Goal: Information Seeking & Learning: Compare options

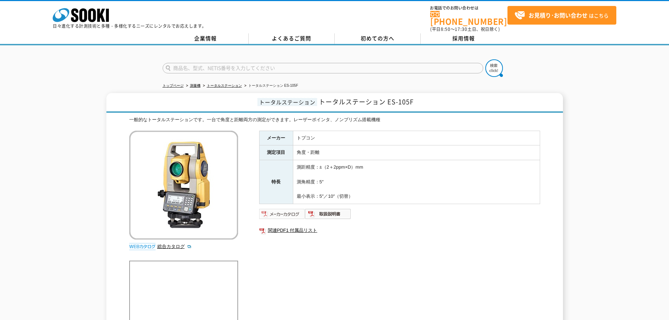
click at [279, 211] on img at bounding box center [282, 213] width 46 height 11
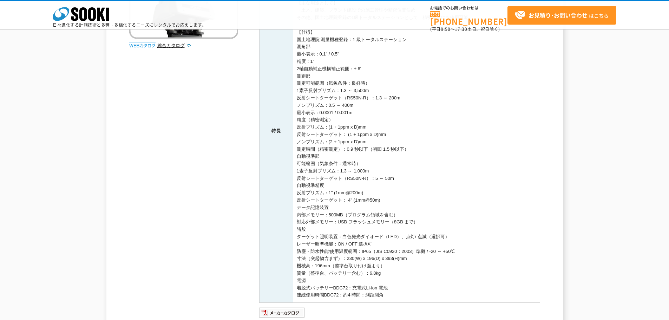
scroll to position [257, 0]
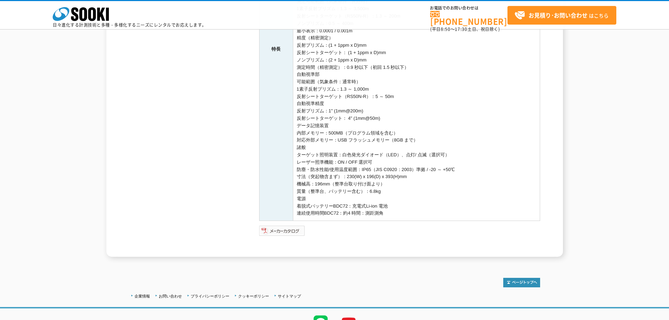
click at [273, 228] on img at bounding box center [282, 230] width 46 height 11
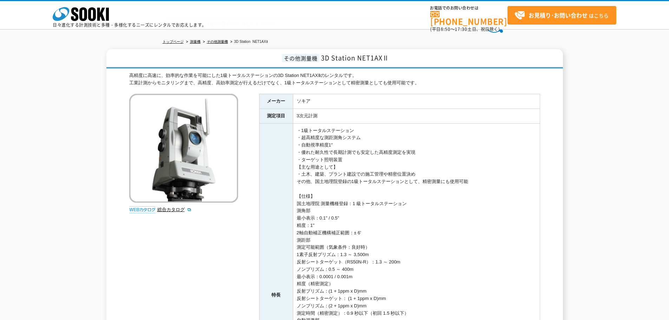
scroll to position [0, 0]
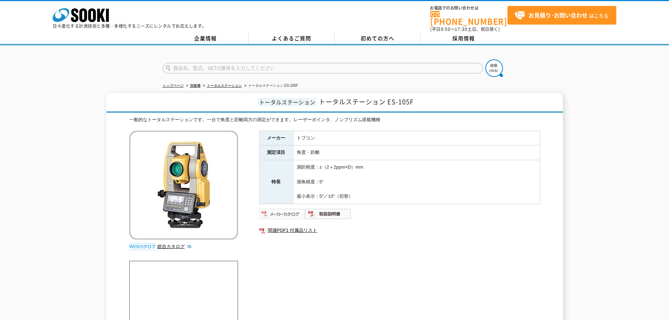
click at [277, 208] on img at bounding box center [282, 213] width 46 height 11
